Goal: Task Accomplishment & Management: Manage account settings

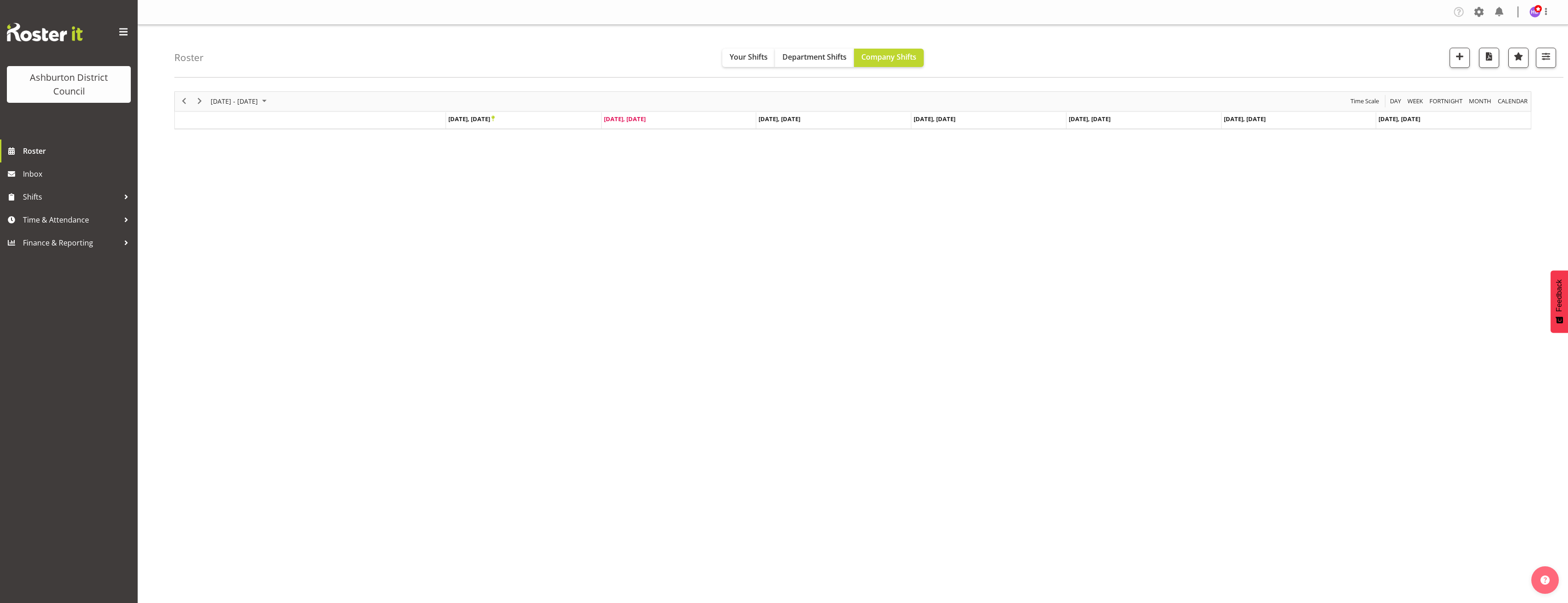
click at [98, 439] on div "Ashburton District Council Roster Inbox Shifts Time & Attendance Finance & Repo…" at bounding box center [69, 301] width 137 height 603
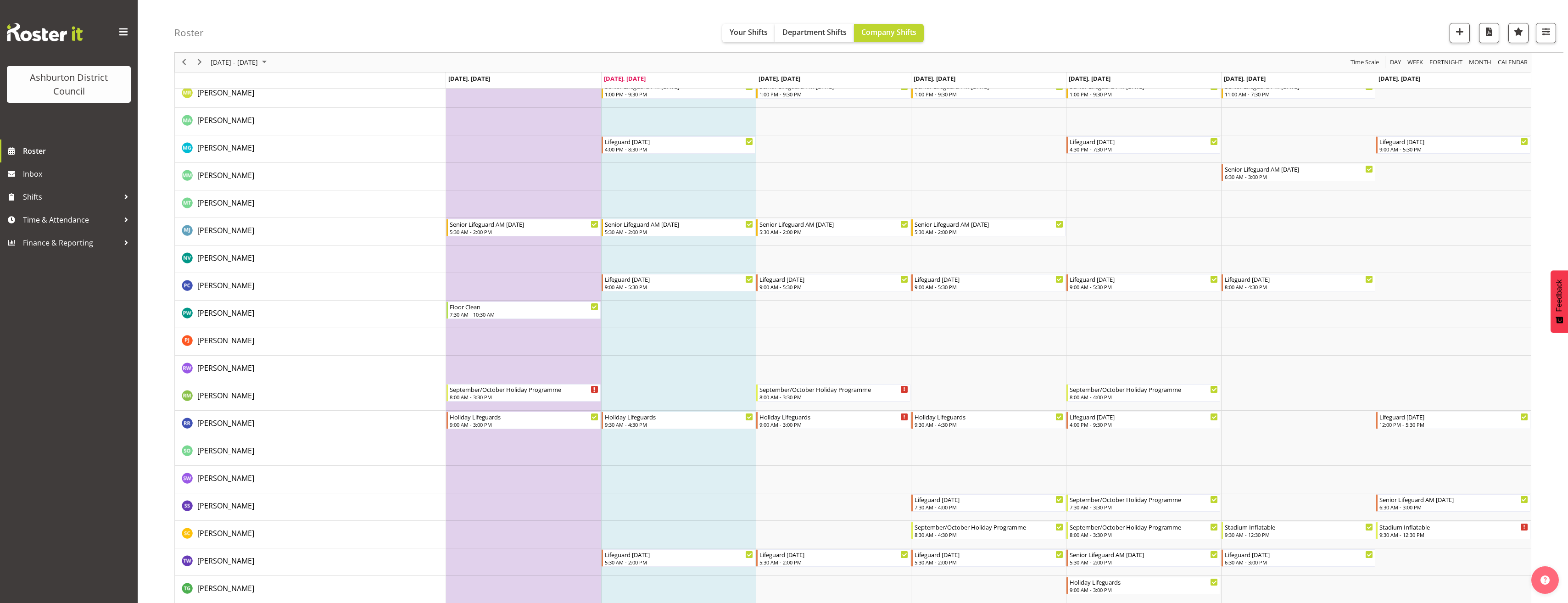
scroll to position [1771, 0]
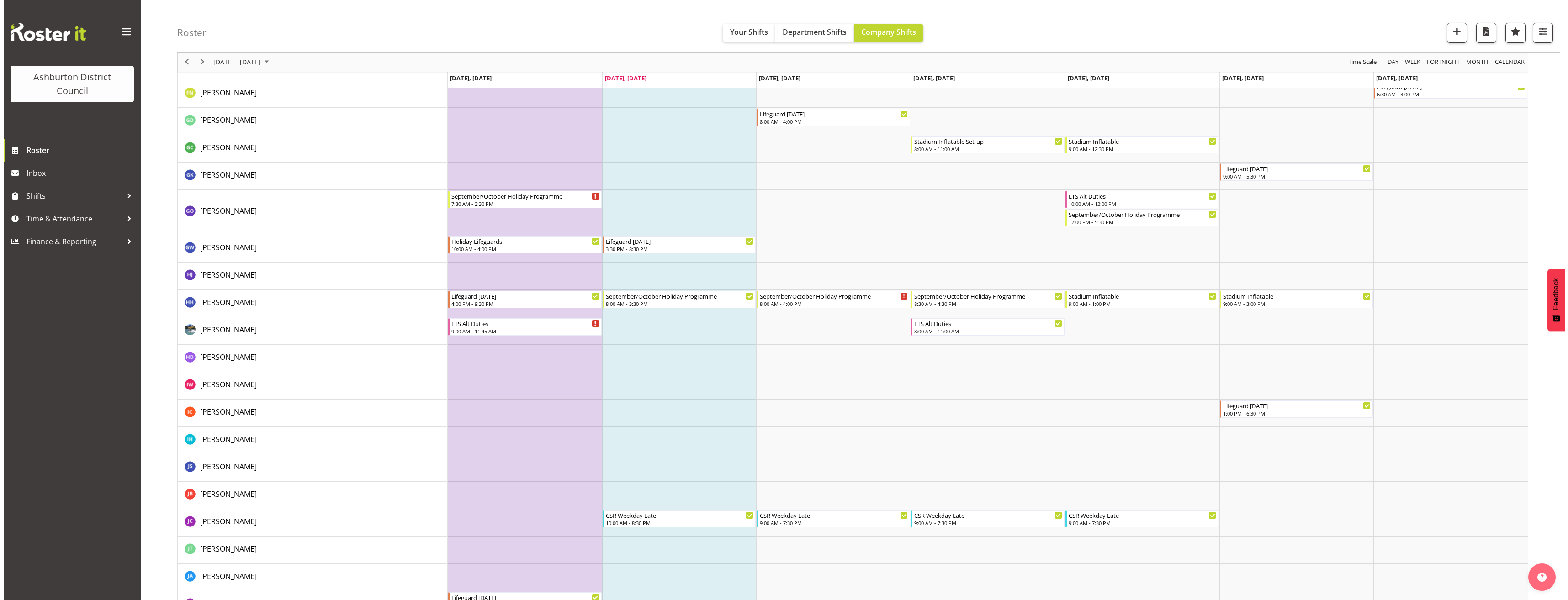
scroll to position [1142, 0]
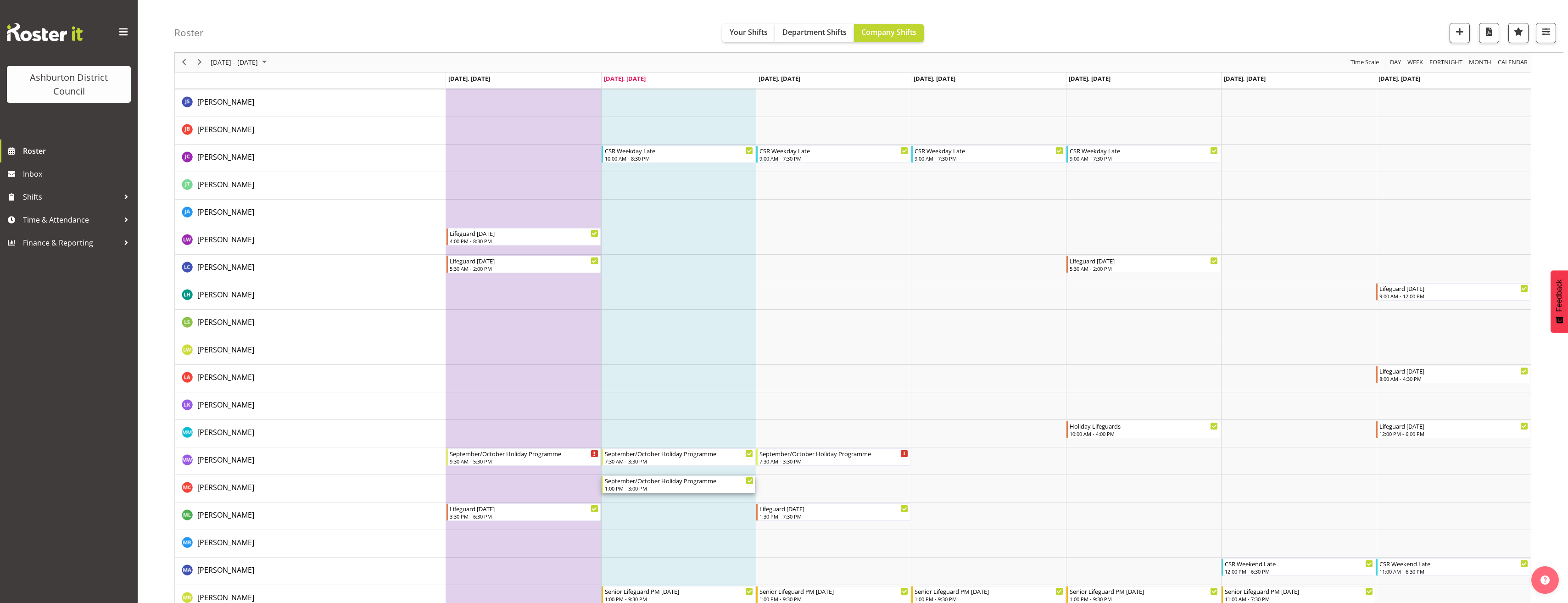
click at [663, 482] on div "September/October Holiday Programme" at bounding box center [679, 480] width 149 height 9
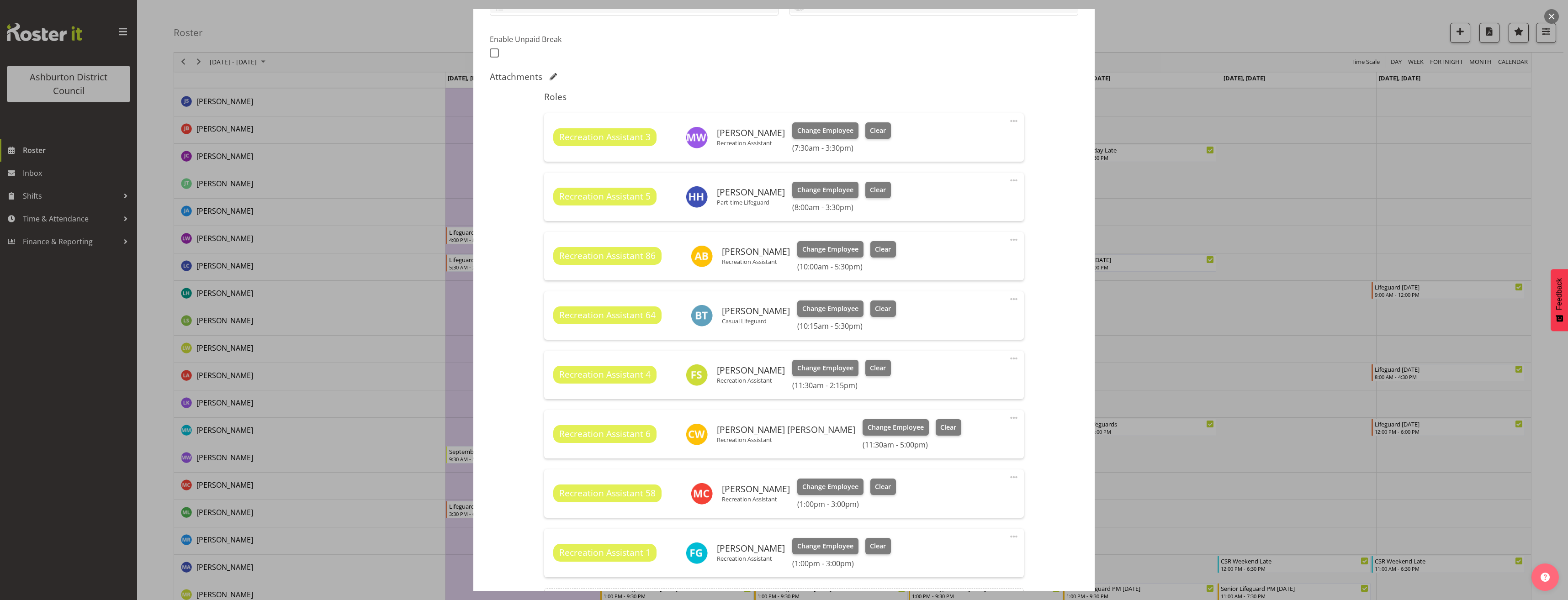
scroll to position [274, 0]
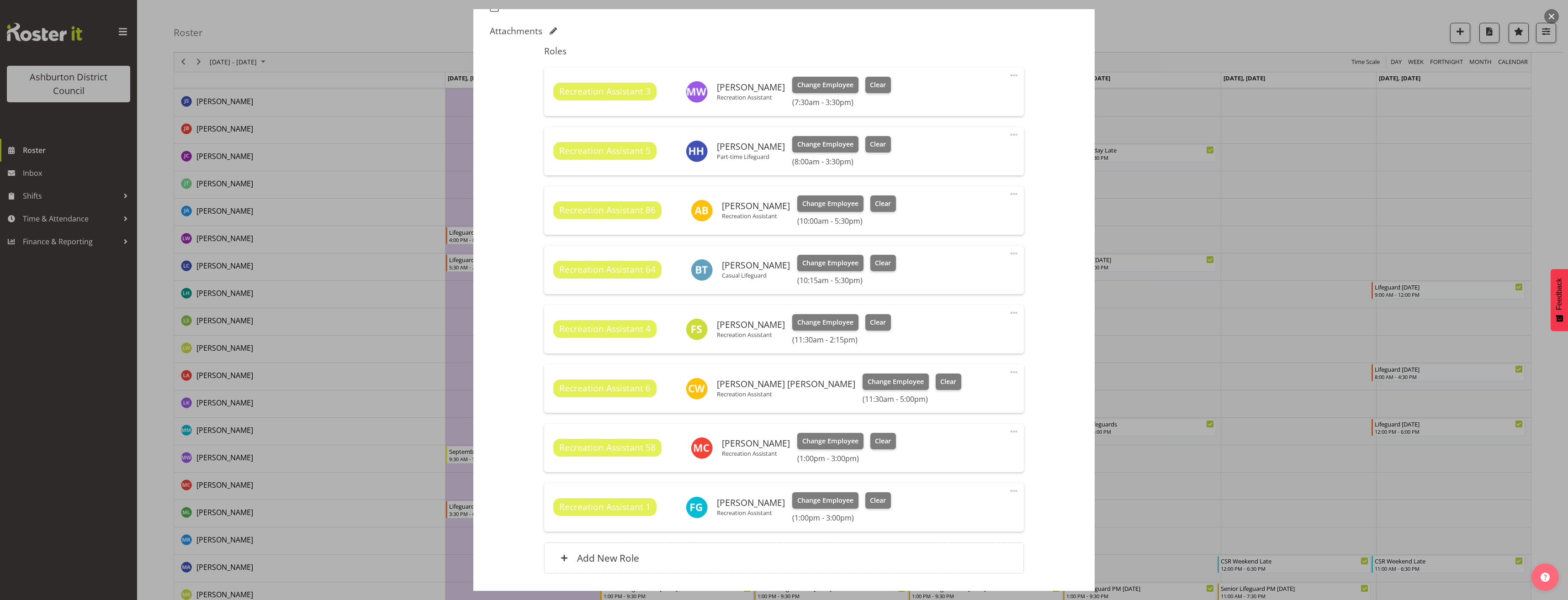
select select "4046"
click at [1008, 435] on span at bounding box center [1013, 431] width 11 height 11
click at [981, 448] on link "Edit" at bounding box center [976, 451] width 88 height 16
select select "8"
select select "2025"
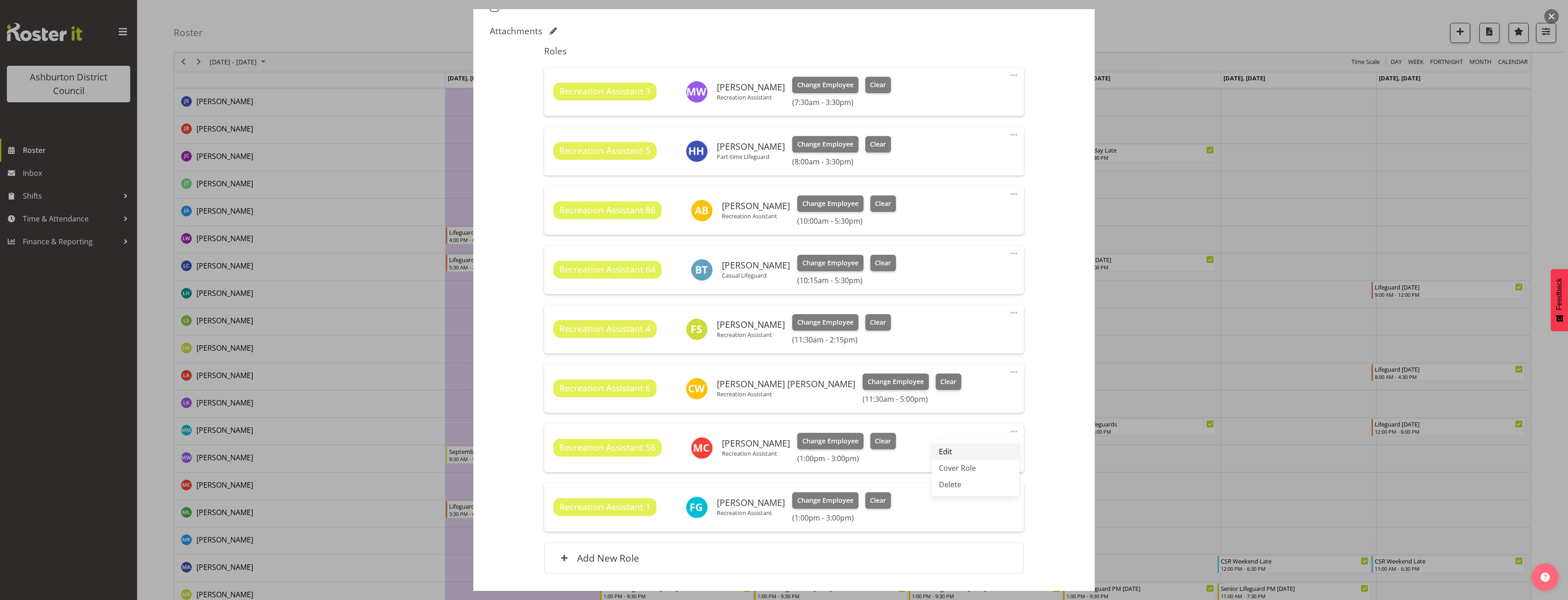
select select "15"
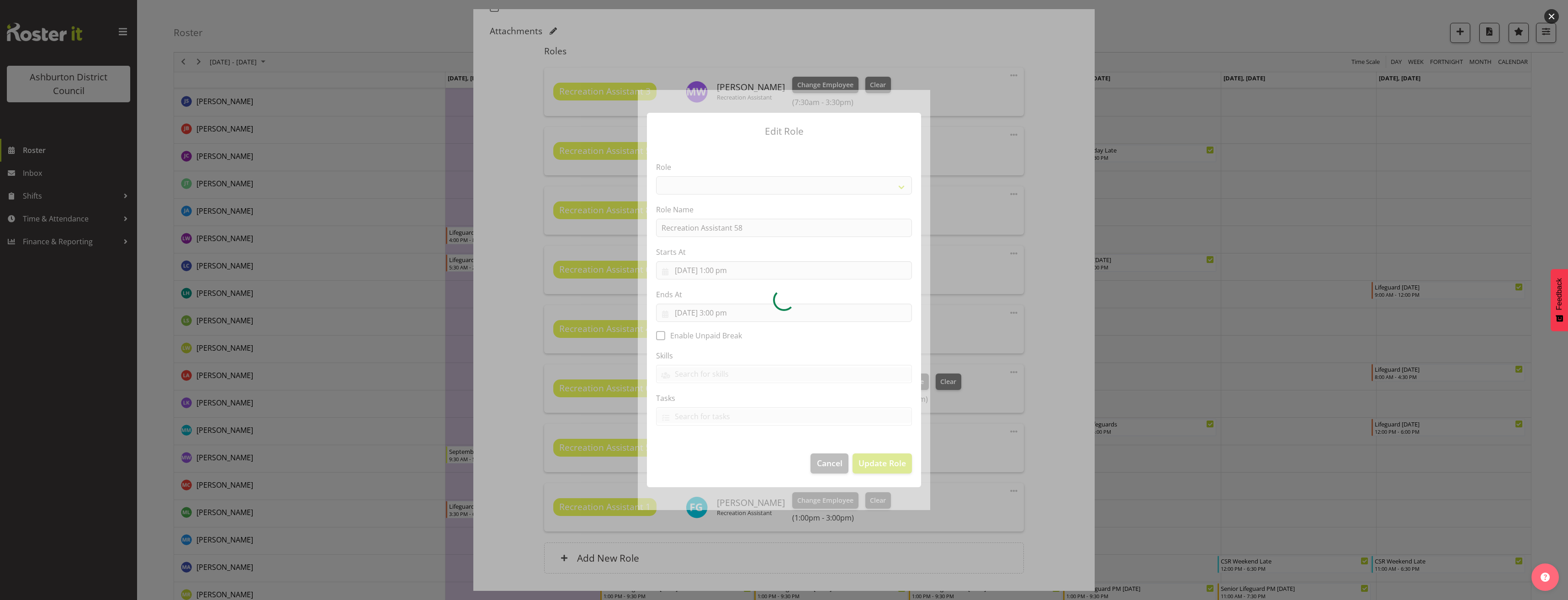
select select "84"
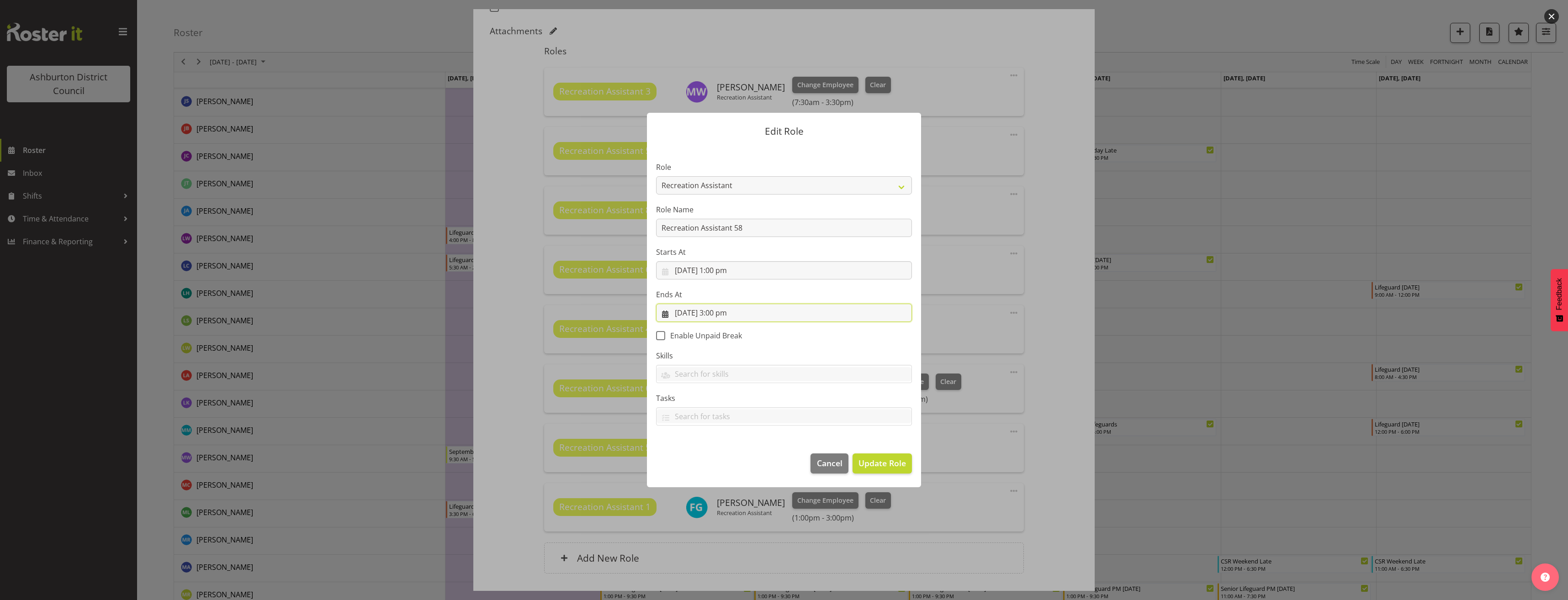
click at [727, 312] on input "[DATE] 3:00 pm" at bounding box center [783, 313] width 256 height 19
click at [725, 502] on select "00 01 02 03 04 05 06 07 08 09 10 11 12 13 14 15 16 17 18 19 20 21 22 23" at bounding box center [728, 507] width 20 height 19
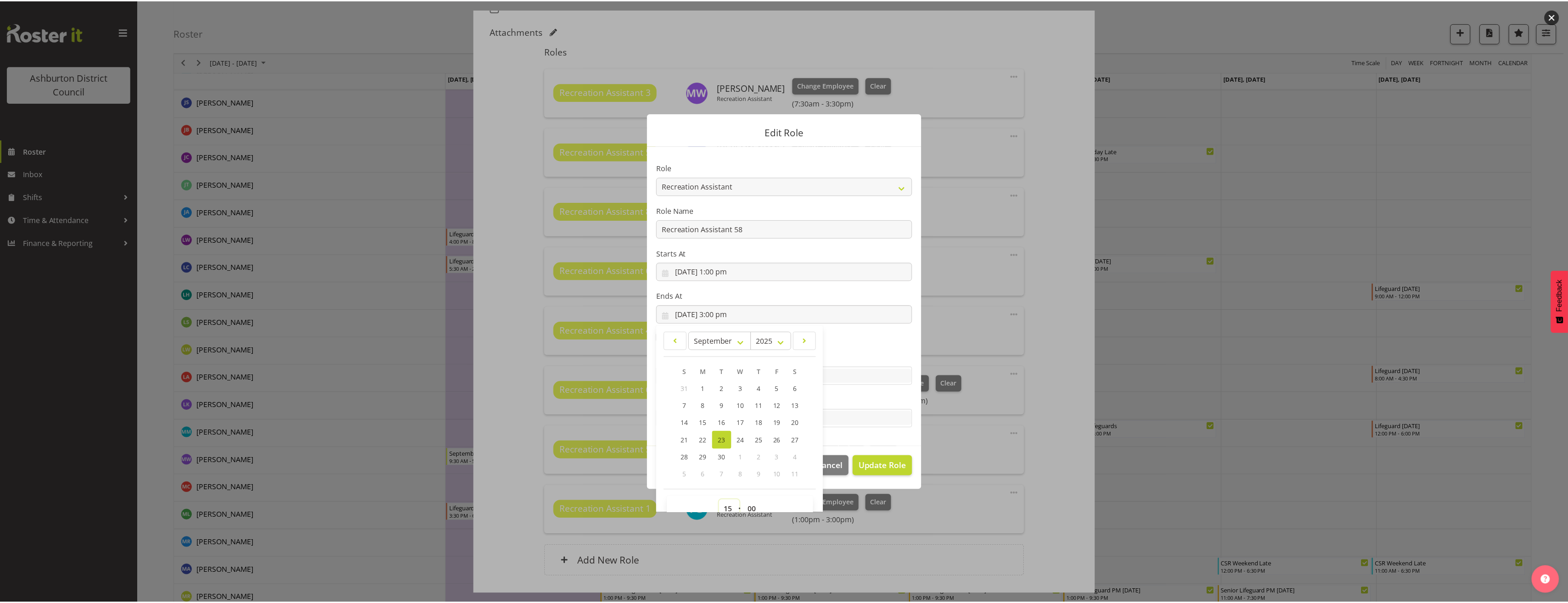
scroll to position [6, 0]
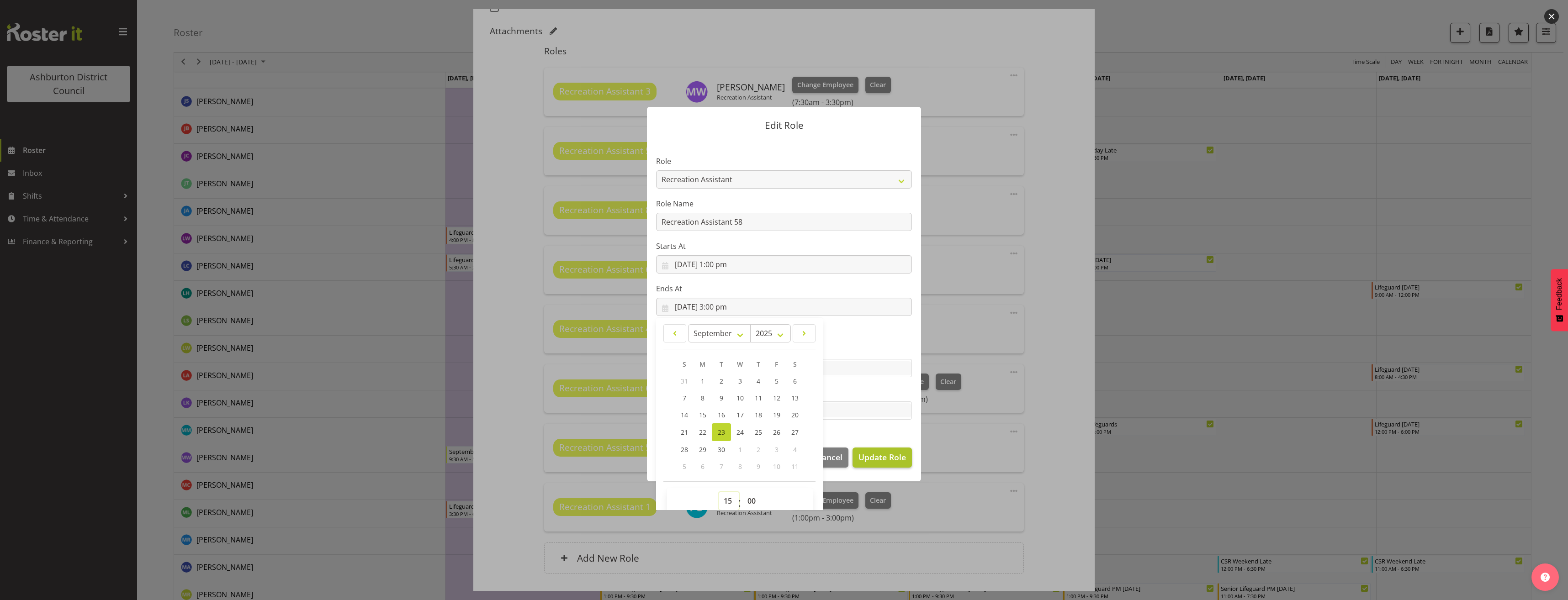
select select "16"
type input "[DATE] 4:00 pm"
click at [884, 455] on span "Update Role" at bounding box center [882, 457] width 47 height 12
select select
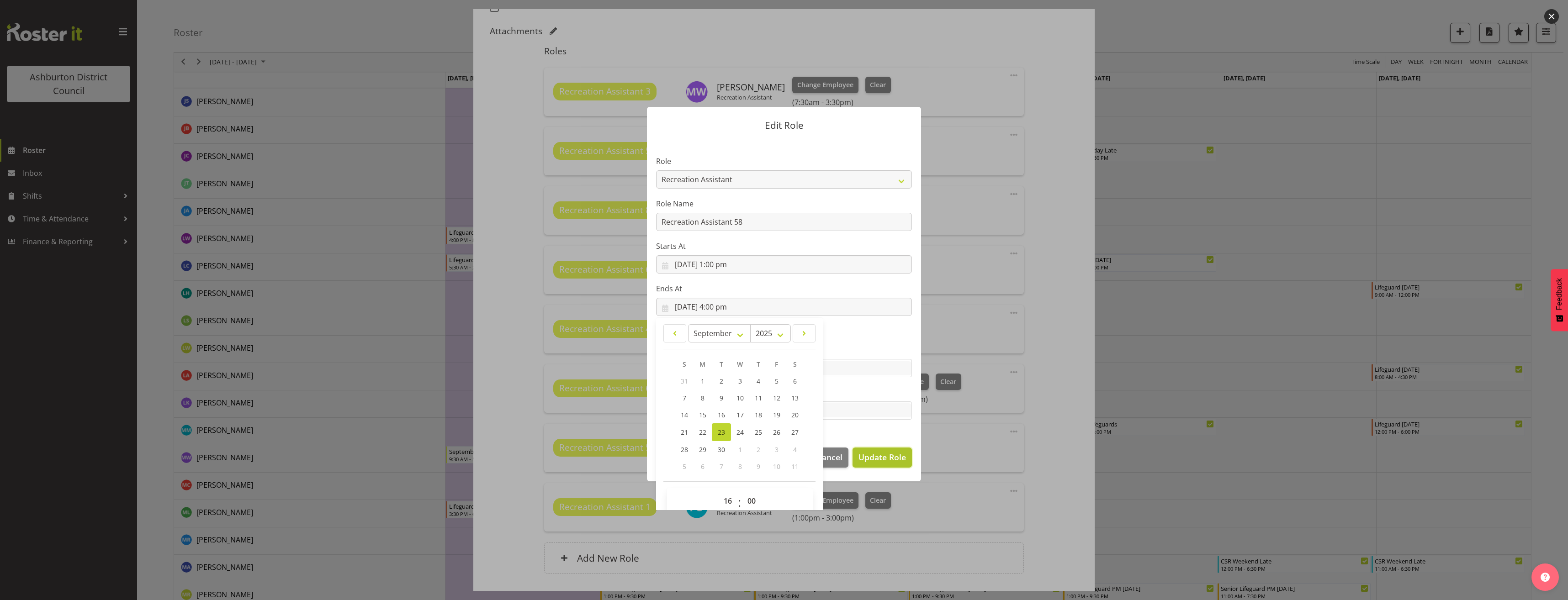
select select
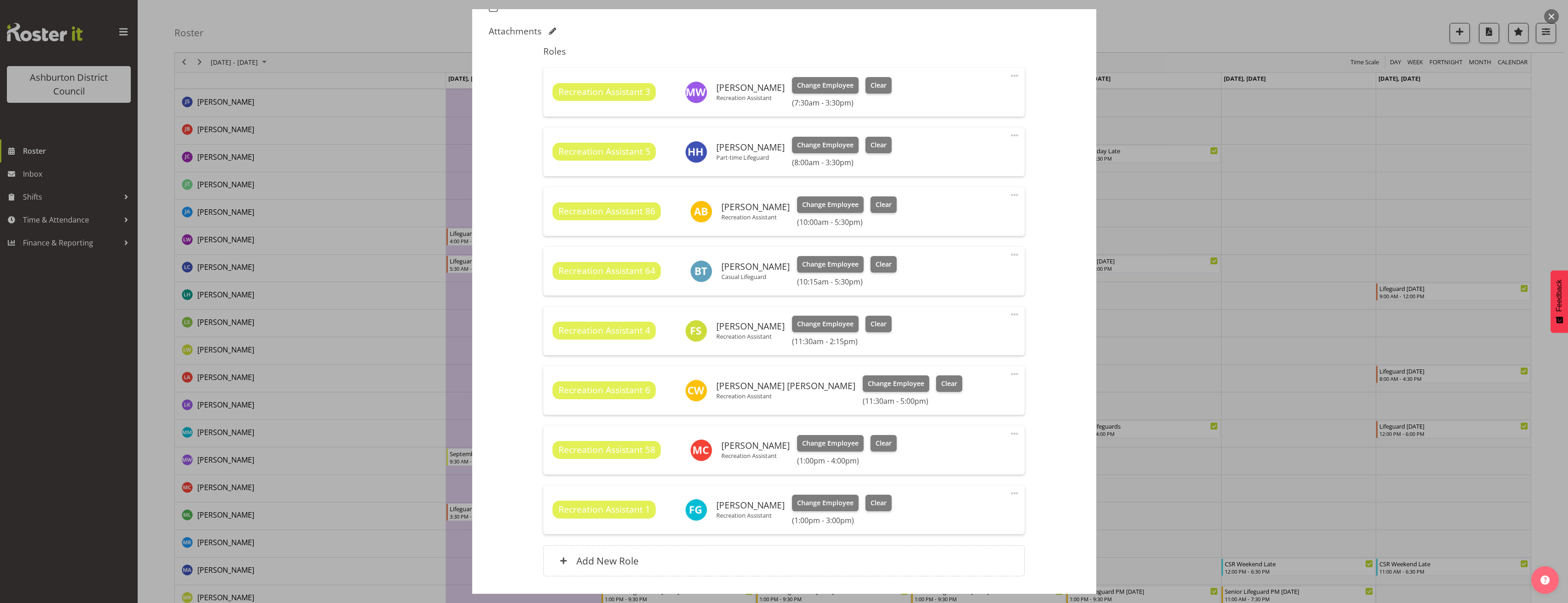
scroll to position [1285, 0]
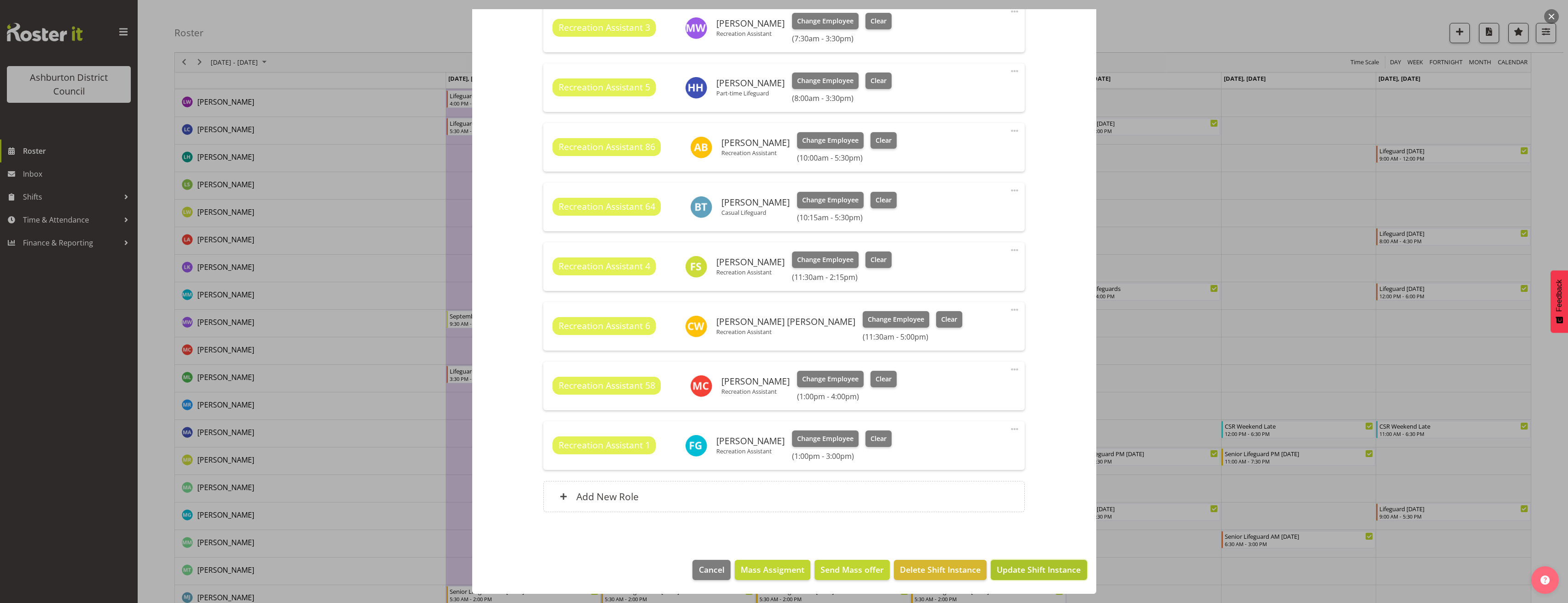
click at [1020, 563] on button "Update Shift Instance" at bounding box center [1039, 570] width 96 height 20
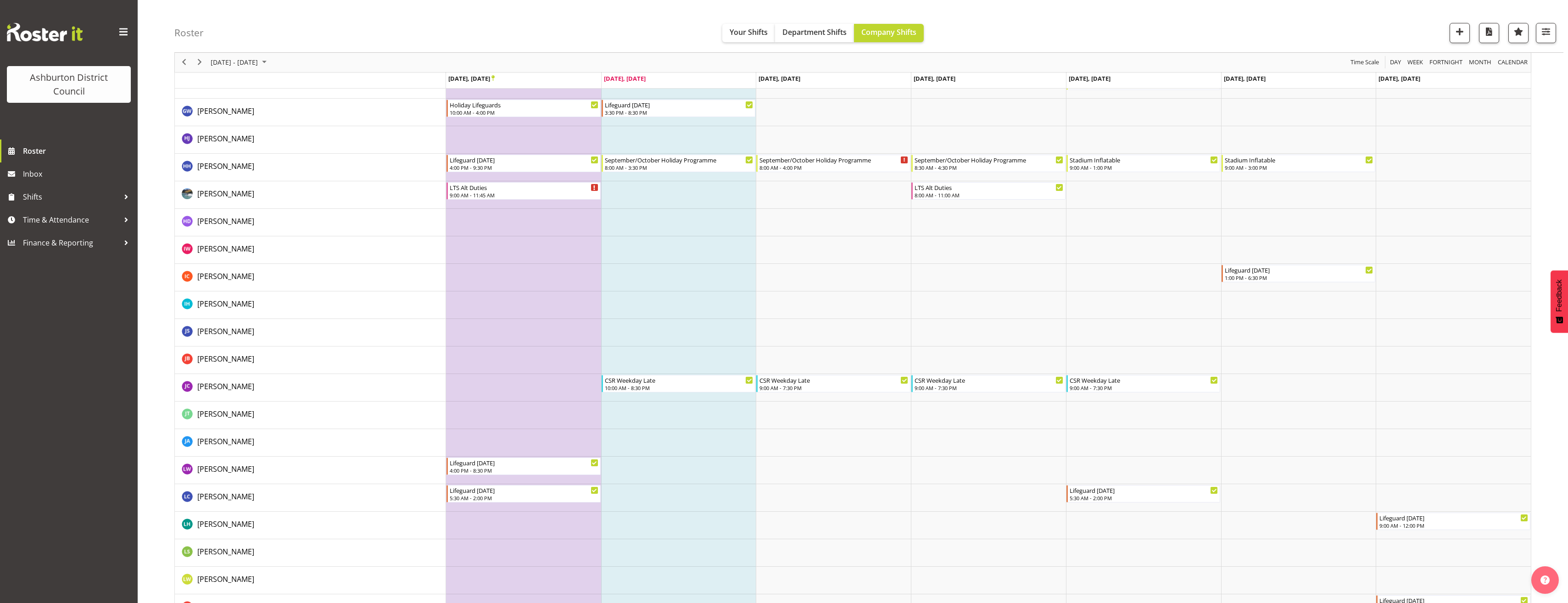
scroll to position [872, 0]
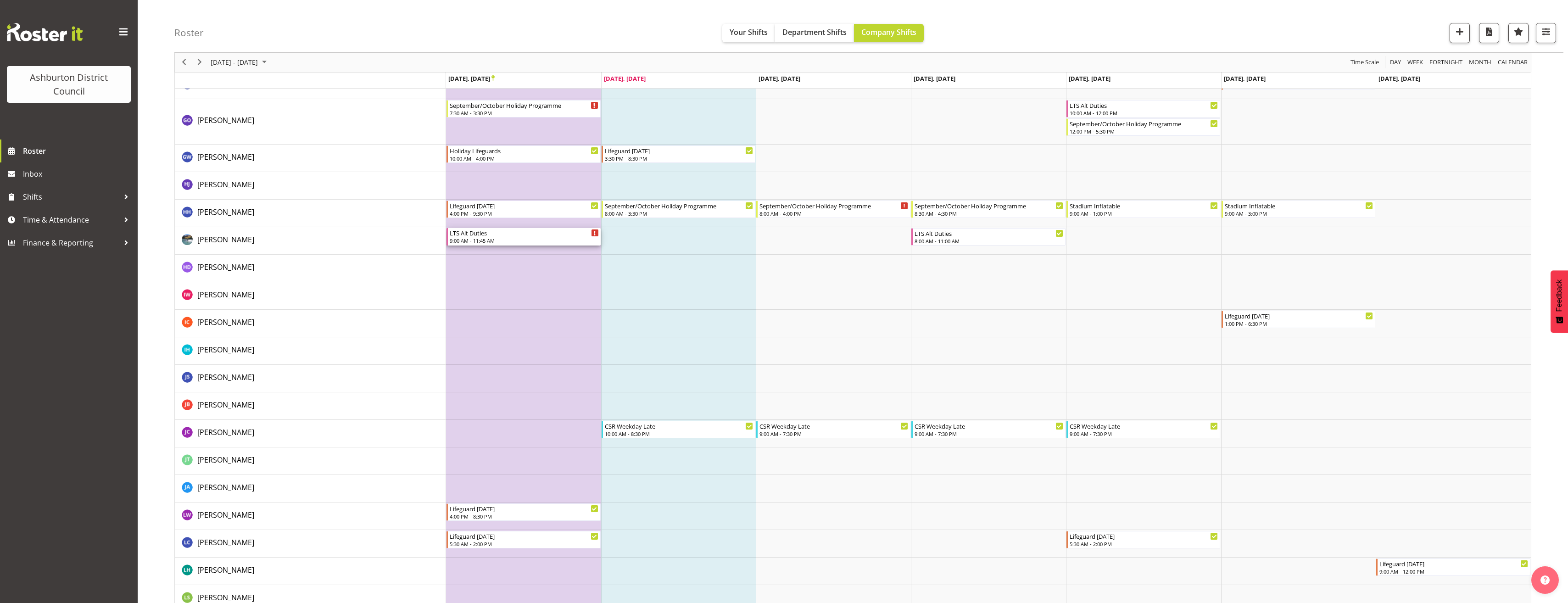
click at [514, 235] on div "LTS Alt Duties" at bounding box center [524, 232] width 149 height 9
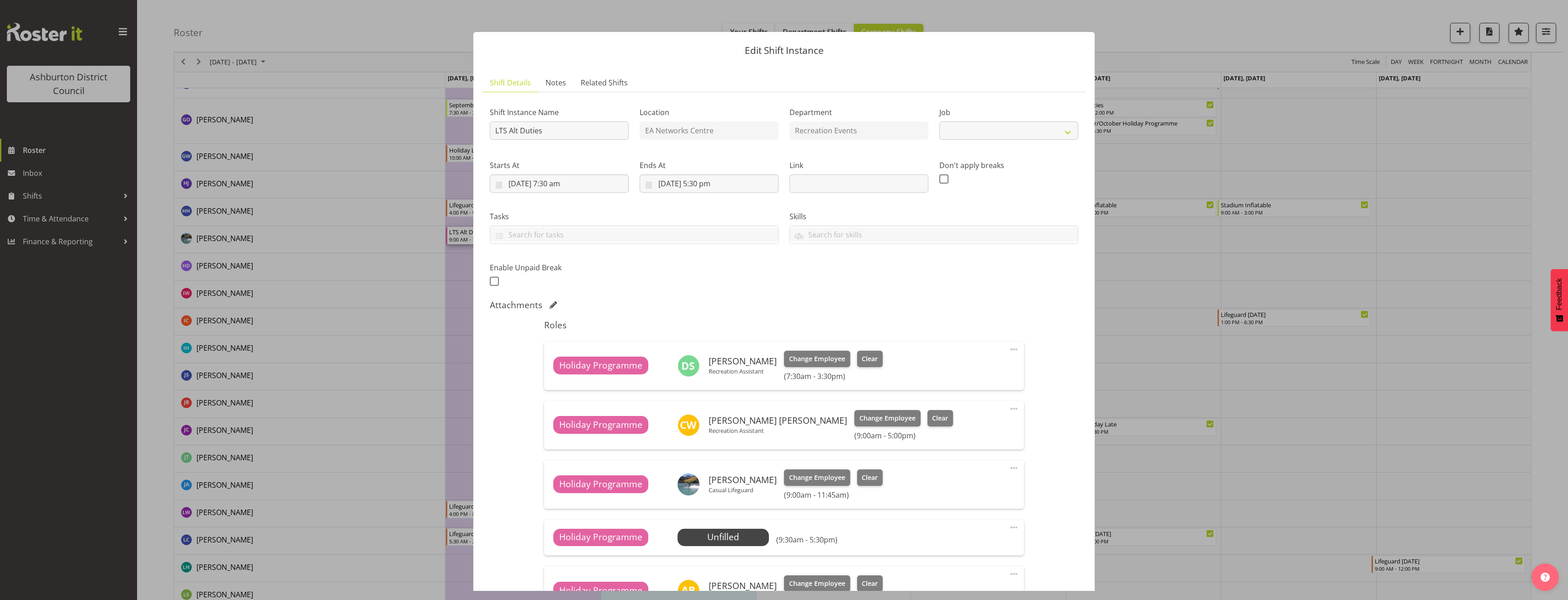
select select "10256"
click at [1284, 302] on div at bounding box center [784, 300] width 1568 height 600
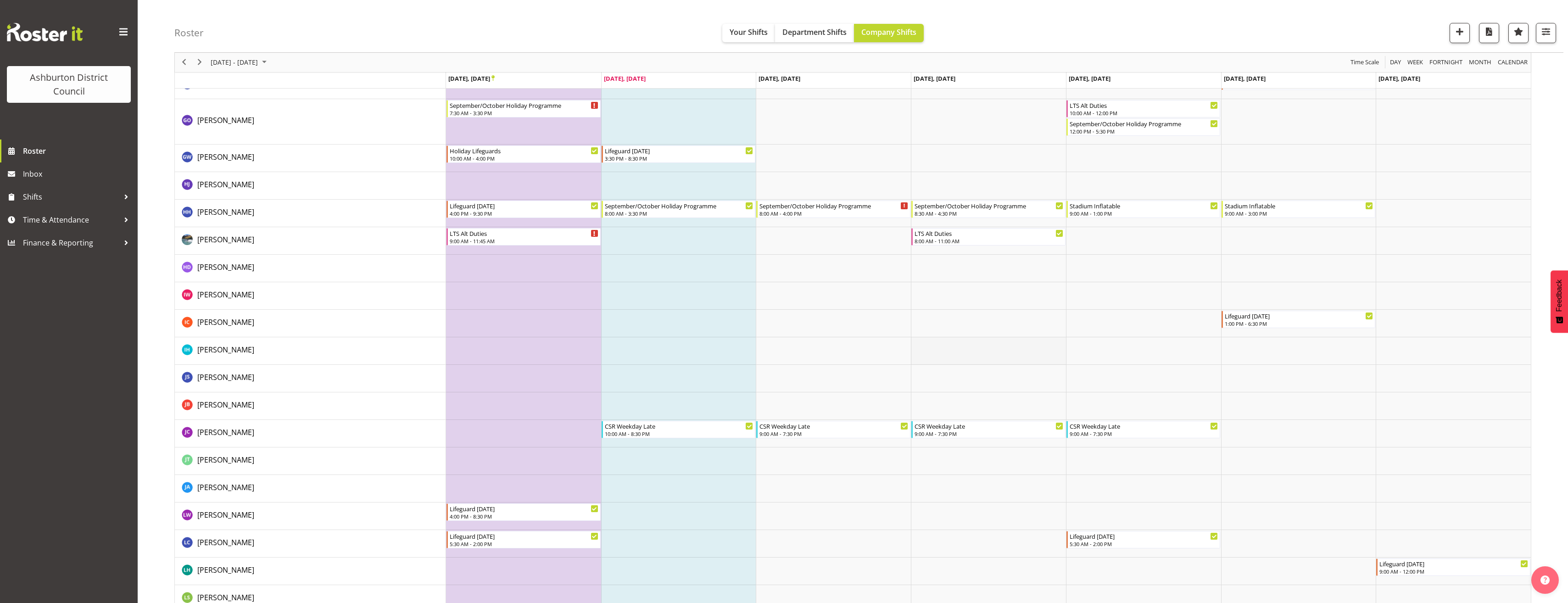
scroll to position [550, 0]
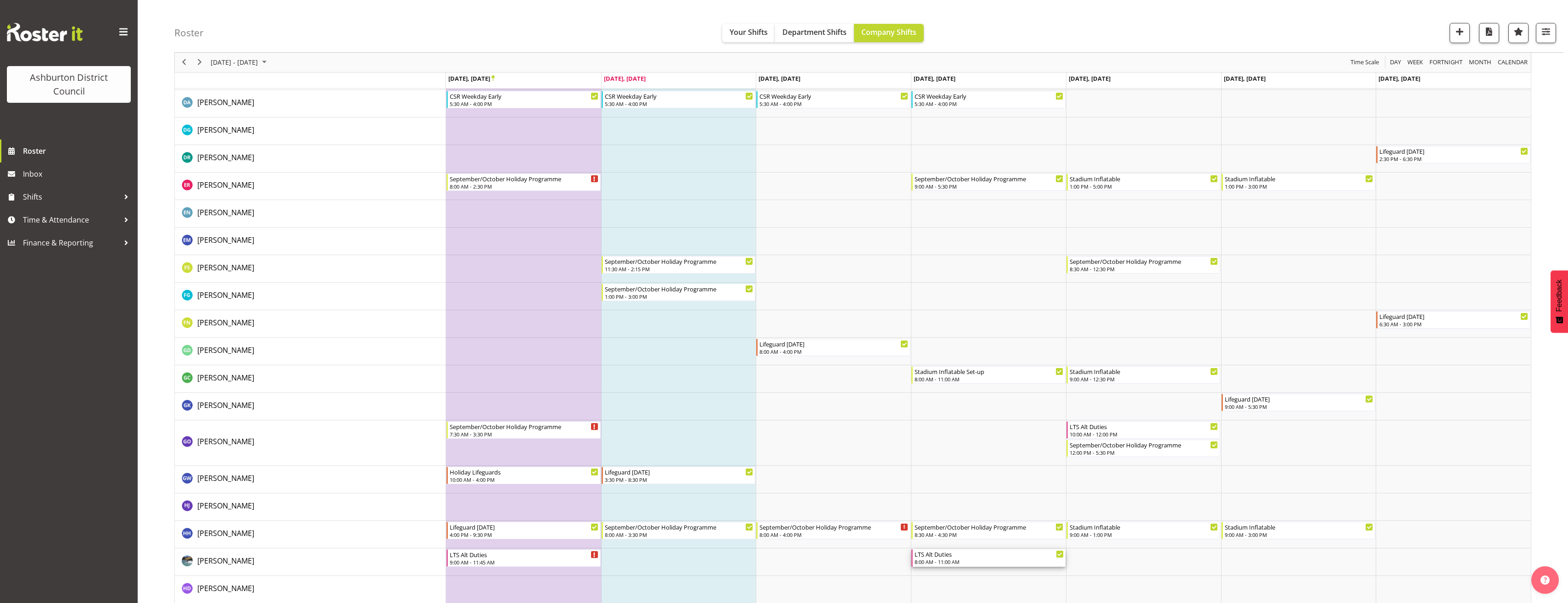
click at [995, 554] on div "LTS Alt Duties" at bounding box center [990, 554] width 149 height 9
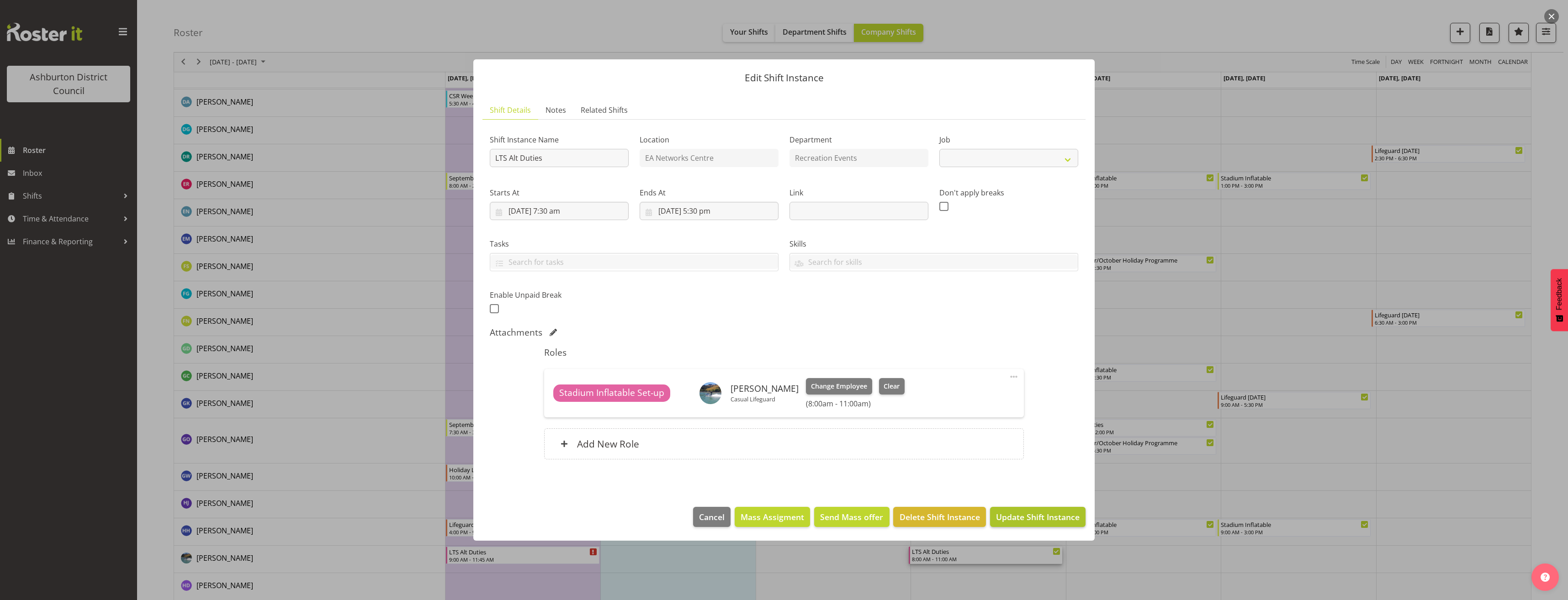
select select "10256"
drag, startPoint x: 1290, startPoint y: 419, endPoint x: 1255, endPoint y: 422, distance: 35.1
click at [1290, 418] on div at bounding box center [784, 300] width 1568 height 600
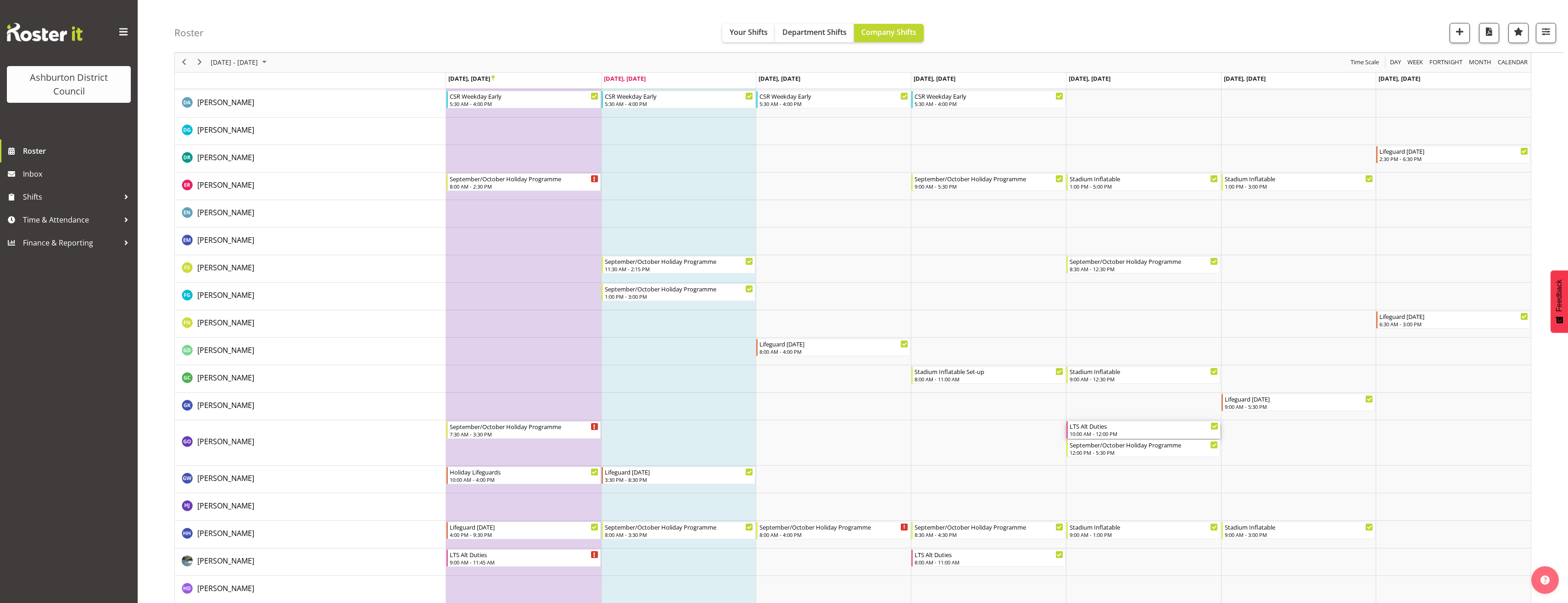
click at [1130, 433] on div "10:00 AM - 12:00 PM" at bounding box center [1145, 433] width 149 height 8
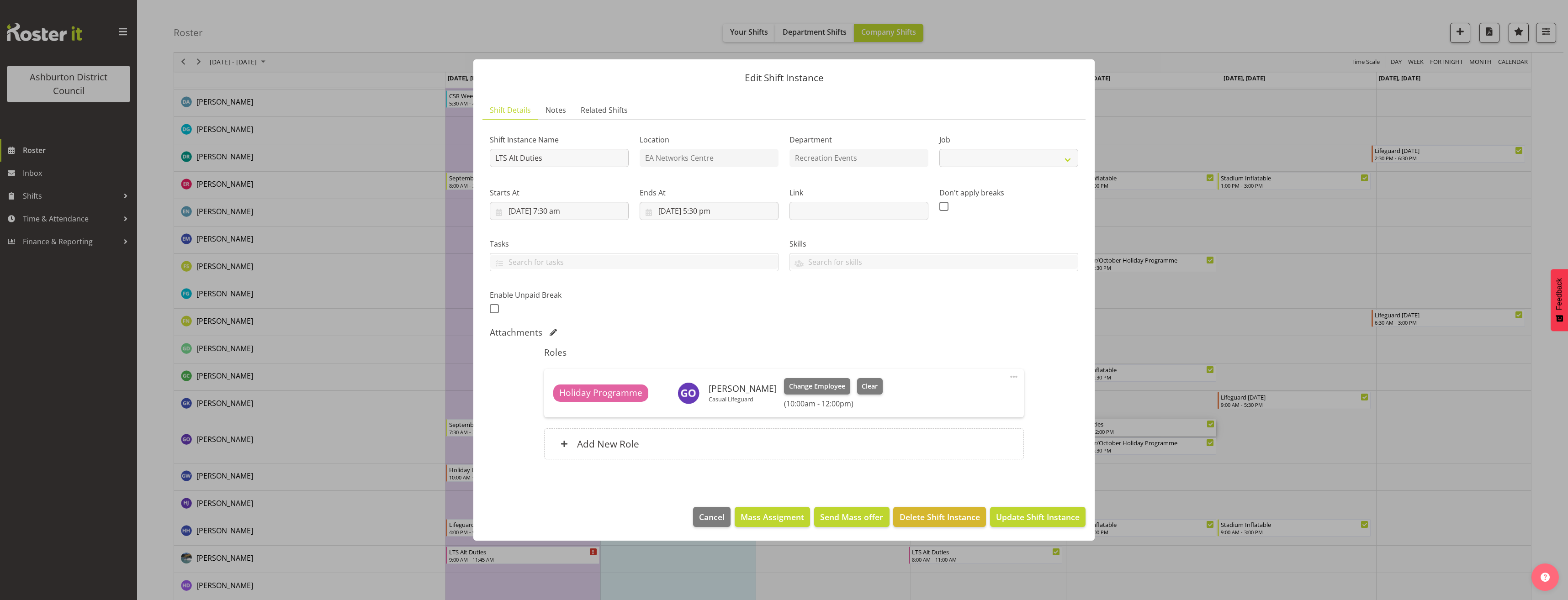
select select "10256"
click at [1241, 469] on div at bounding box center [784, 300] width 1568 height 600
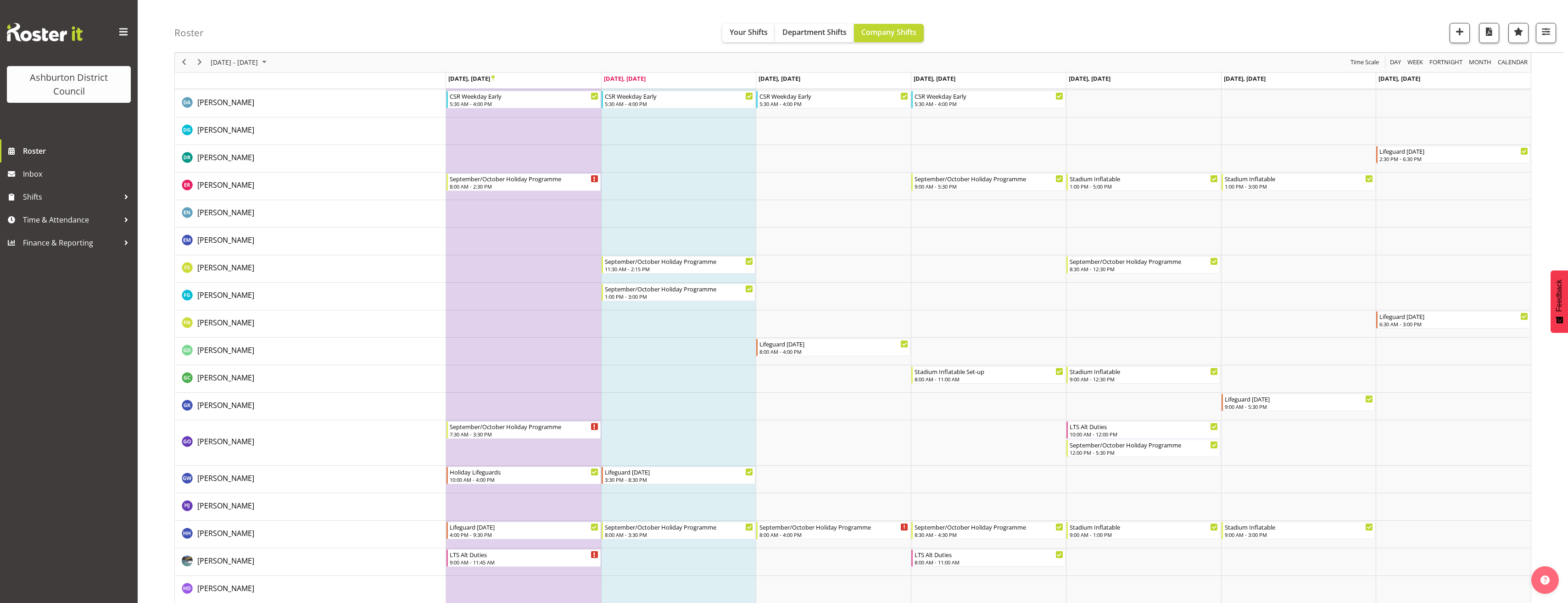
scroll to position [276, 0]
